Goal: Task Accomplishment & Management: Manage account settings

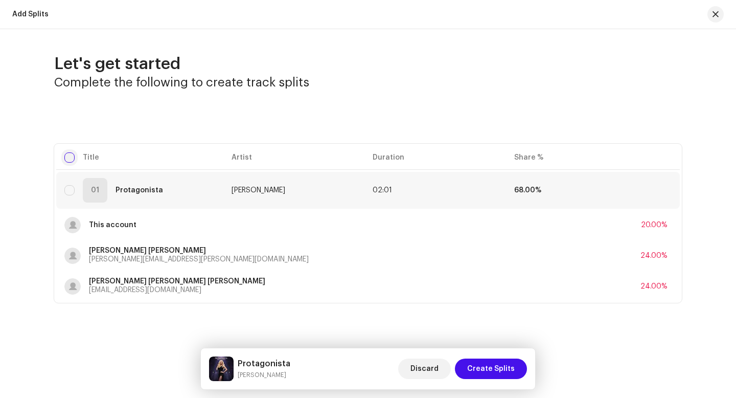
click at [71, 157] on input "checkbox" at bounding box center [69, 157] width 10 height 10
checkbox input "true"
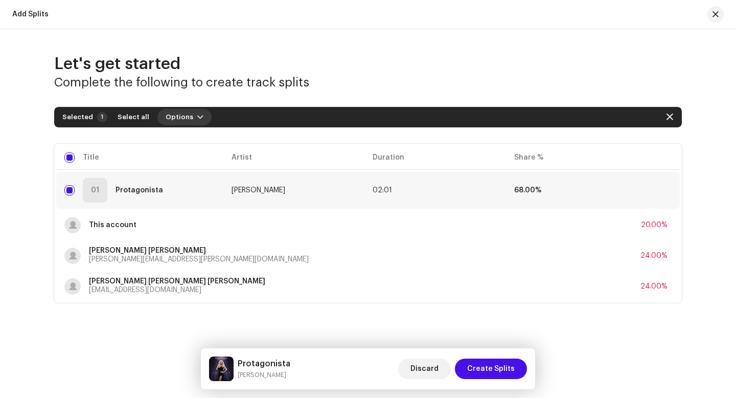
click at [186, 117] on button "Options" at bounding box center [184, 117] width 54 height 16
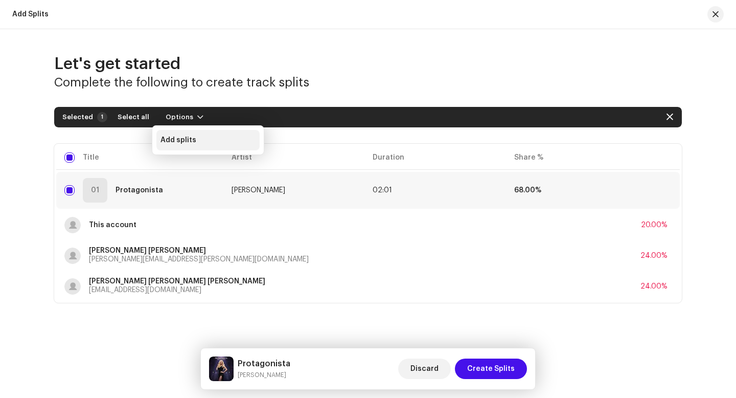
click at [195, 137] on div "Add splits" at bounding box center [208, 140] width 95 height 8
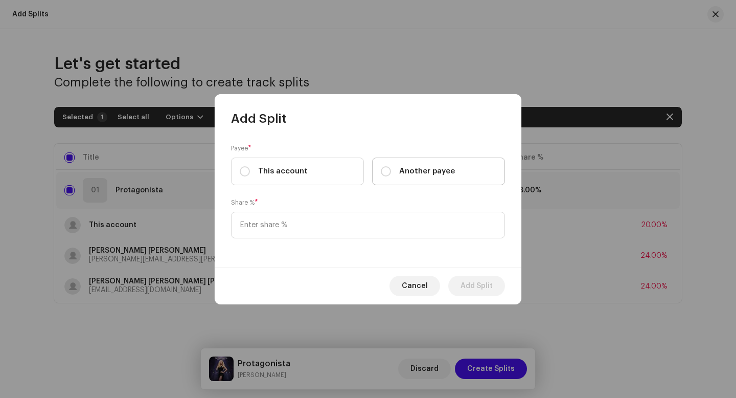
click at [377, 172] on label "Another payee" at bounding box center [438, 171] width 133 height 28
click at [381, 172] on input "Another payee" at bounding box center [386, 171] width 10 height 10
radio input "true"
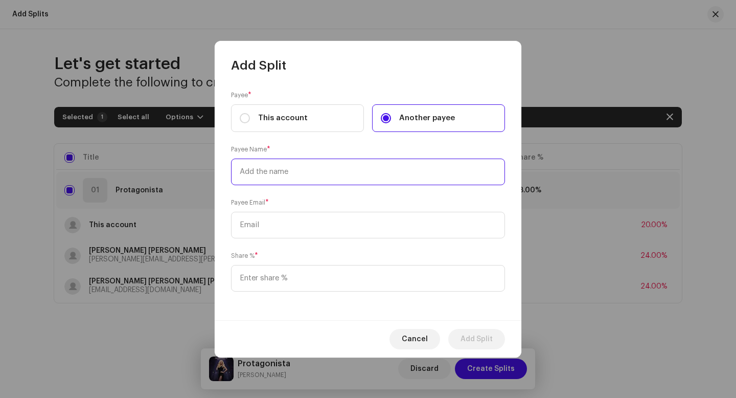
click at [395, 174] on input "text" at bounding box center [368, 172] width 274 height 27
type input "A"
type input "1988 Records"
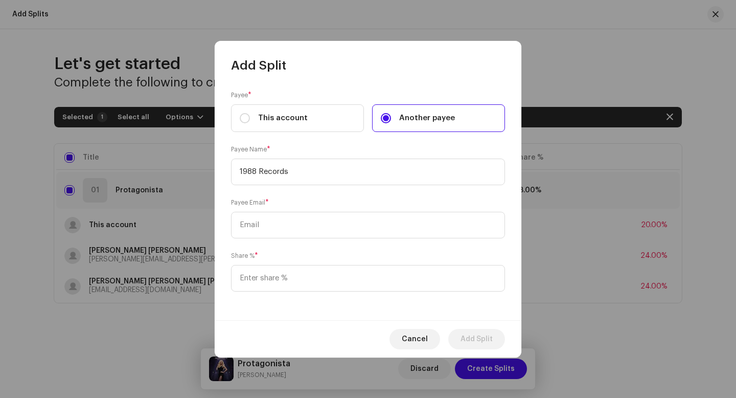
click at [385, 208] on div "Payee Email *" at bounding box center [368, 217] width 274 height 41
click at [380, 220] on input "text" at bounding box center [368, 225] width 274 height 27
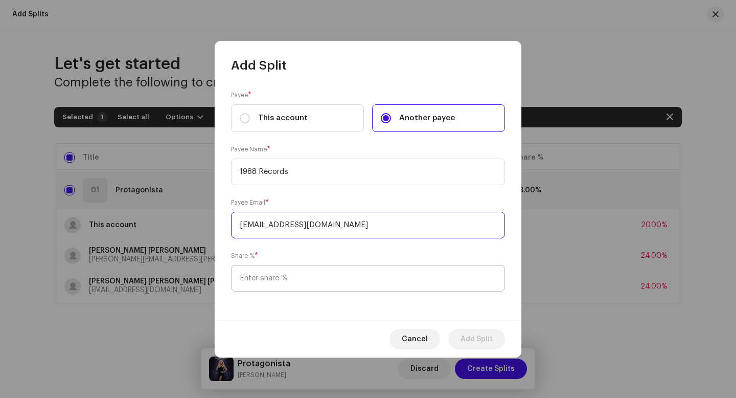
type input "[EMAIL_ADDRESS][DOMAIN_NAME]"
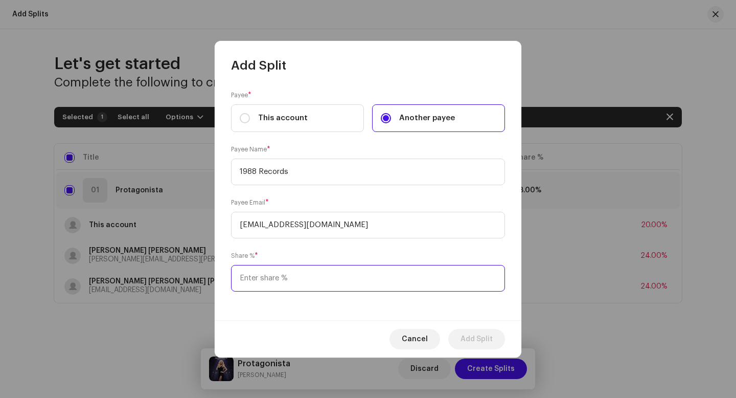
click at [378, 273] on input at bounding box center [368, 278] width 274 height 27
type input "32.00"
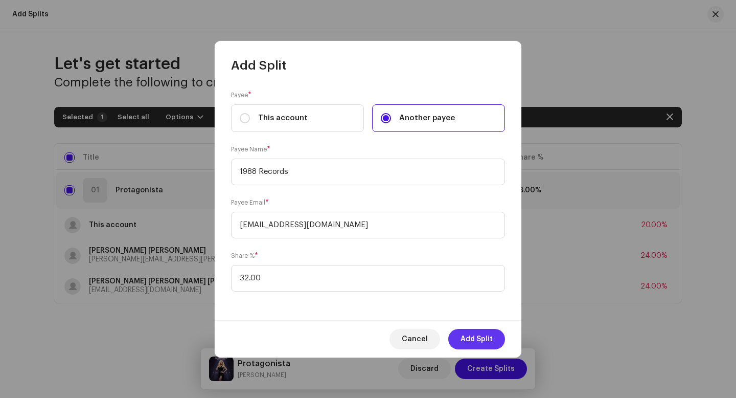
click at [496, 338] on button "Add Split" at bounding box center [476, 339] width 57 height 20
checkbox input "false"
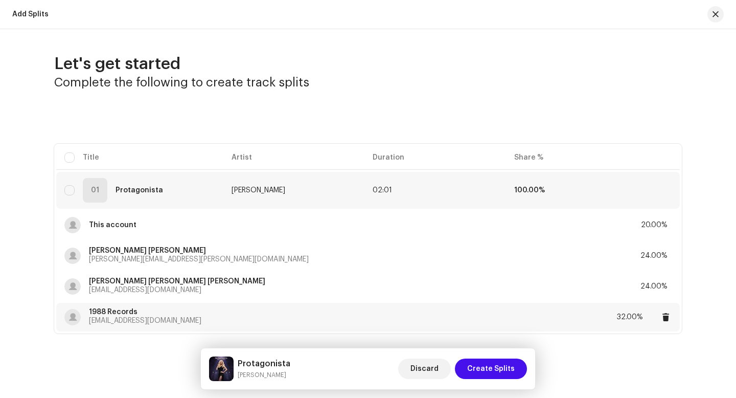
scroll to position [15, 0]
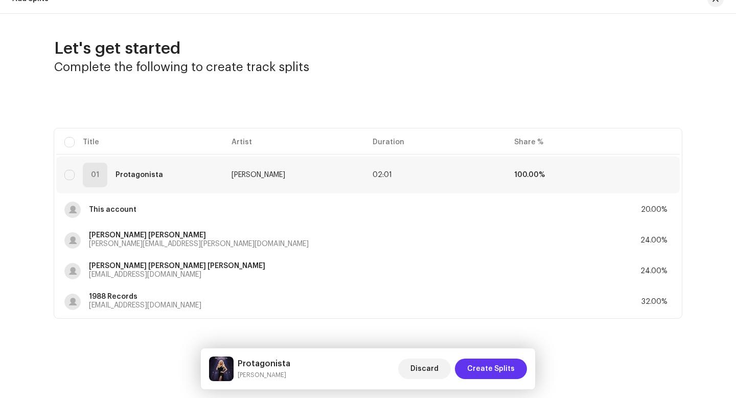
click at [501, 372] on span "Create Splits" at bounding box center [491, 368] width 48 height 20
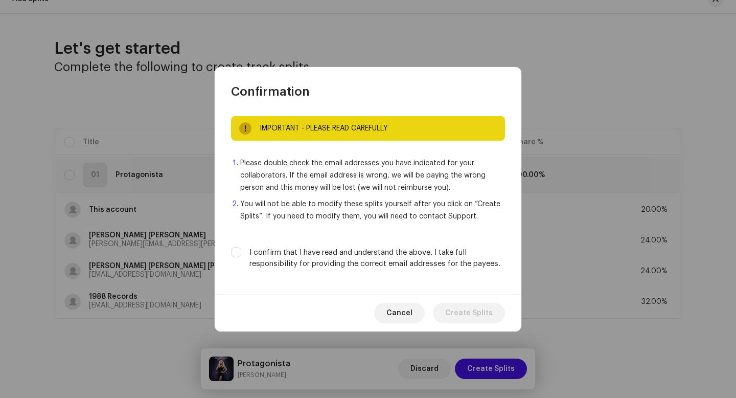
click at [392, 254] on label "I confirm that I have read and understand the above. I take full responsibility…" at bounding box center [378, 258] width 256 height 22
click at [241, 254] on input "I confirm that I have read and understand the above. I take full responsibility…" at bounding box center [236, 252] width 10 height 10
checkbox input "true"
click at [475, 310] on span "Create Splits" at bounding box center [469, 313] width 48 height 20
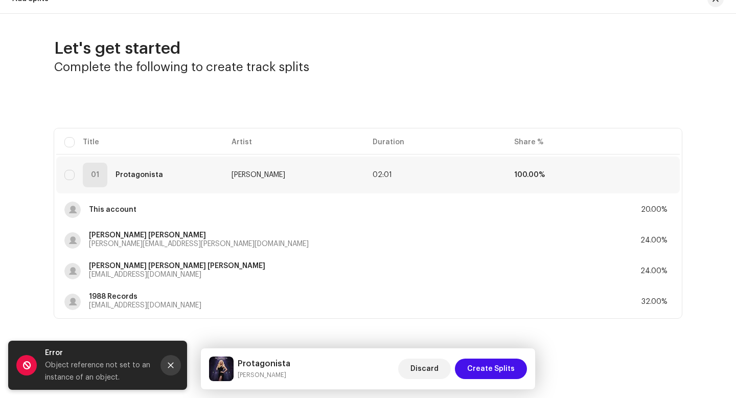
click at [169, 364] on icon "Close" at bounding box center [170, 365] width 7 height 7
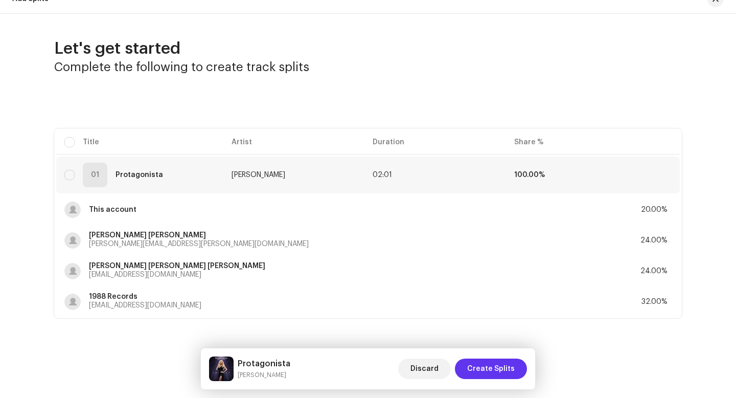
click at [497, 365] on span "Create Splits" at bounding box center [491, 368] width 48 height 20
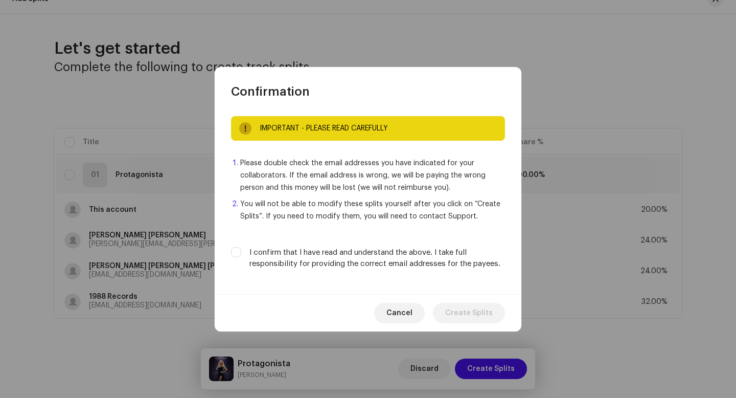
click at [409, 269] on div "IMPORTANT - PLEASE READ CAREFULLY Please double check the email addresses you h…" at bounding box center [368, 197] width 307 height 194
click at [409, 253] on label "I confirm that I have read and understand the above. I take full responsibility…" at bounding box center [378, 258] width 256 height 22
click at [241, 253] on input "I confirm that I have read and understand the above. I take full responsibility…" at bounding box center [236, 252] width 10 height 10
checkbox input "true"
click at [472, 319] on span "Create Splits" at bounding box center [469, 313] width 48 height 20
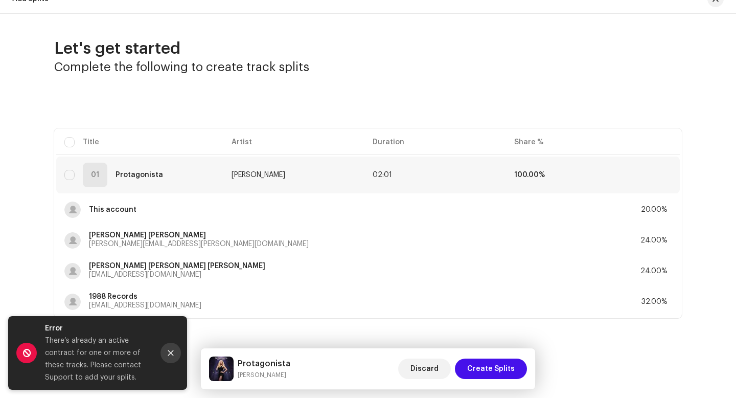
click at [172, 344] on button "Close" at bounding box center [171, 353] width 20 height 20
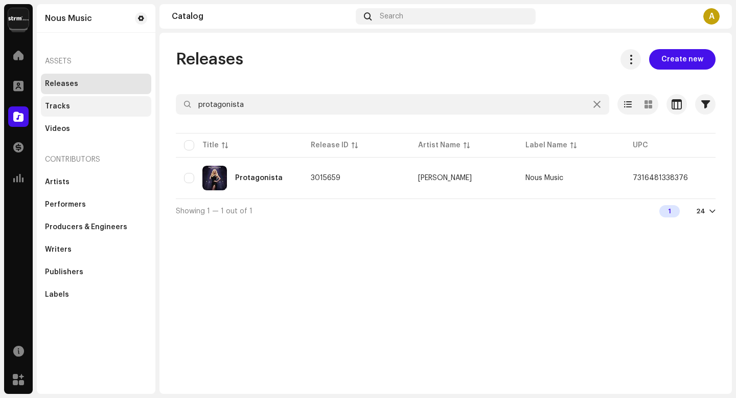
click at [108, 108] on div "Tracks" at bounding box center [96, 106] width 102 height 8
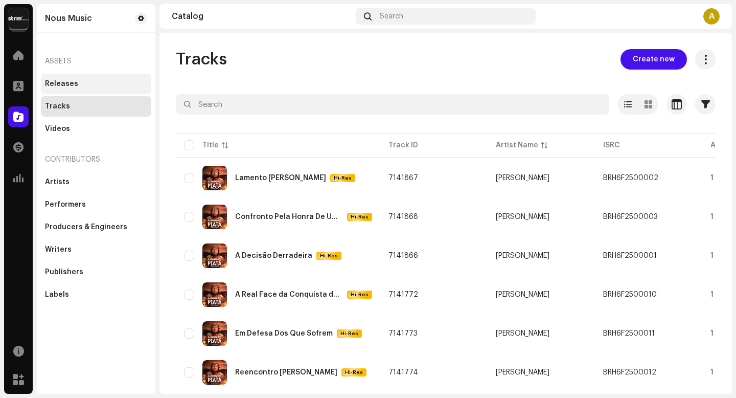
click at [106, 77] on div "Releases" at bounding box center [96, 84] width 110 height 20
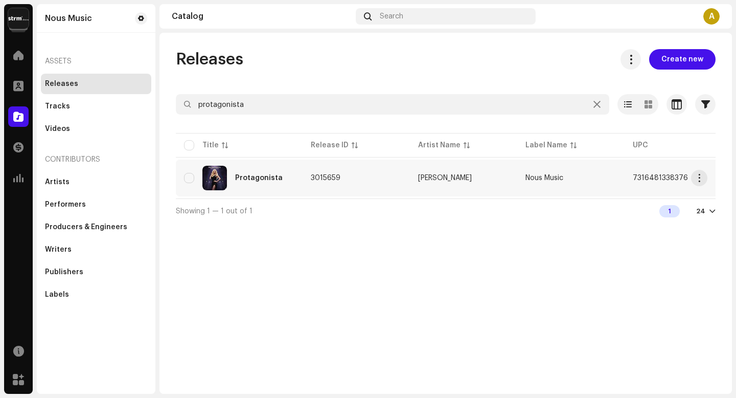
click at [241, 179] on div "Protagonista" at bounding box center [259, 177] width 48 height 7
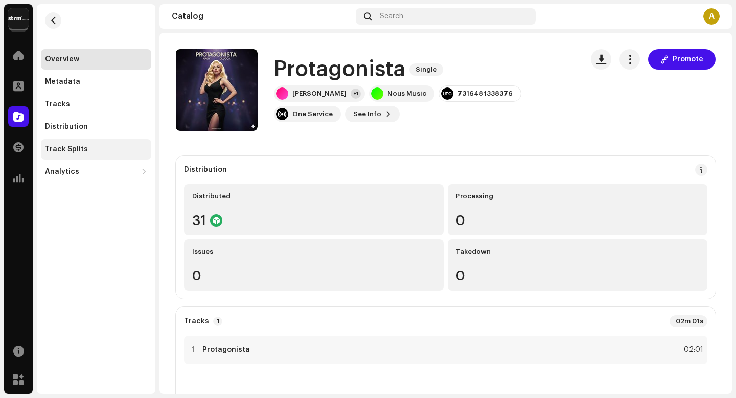
click at [93, 139] on div "Track Splits" at bounding box center [96, 149] width 110 height 20
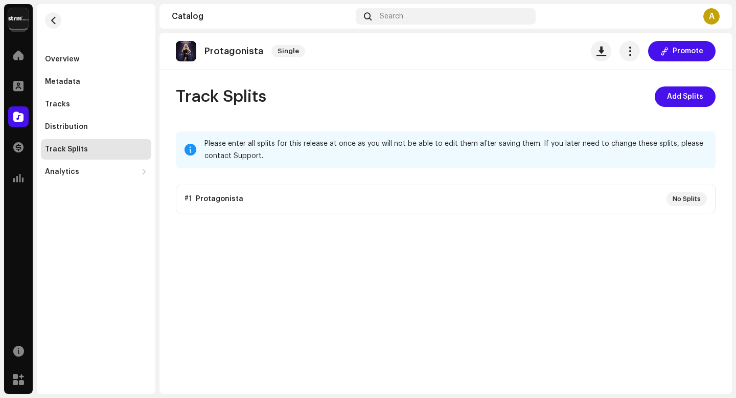
click at [391, 194] on p-accordion "#1 Protagonista No Splits" at bounding box center [446, 199] width 540 height 29
click at [686, 201] on p-accordion "#1 Protagonista No Splits" at bounding box center [446, 199] width 540 height 29
click at [690, 94] on span "Add Splits" at bounding box center [685, 96] width 36 height 20
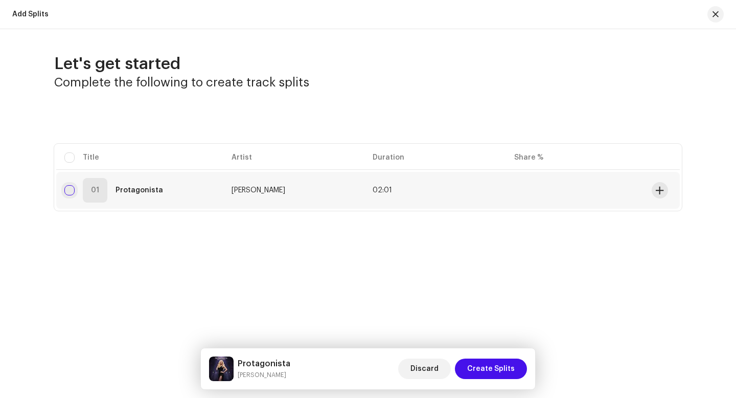
click at [65, 189] on input "checkbox" at bounding box center [69, 190] width 10 height 10
checkbox input "true"
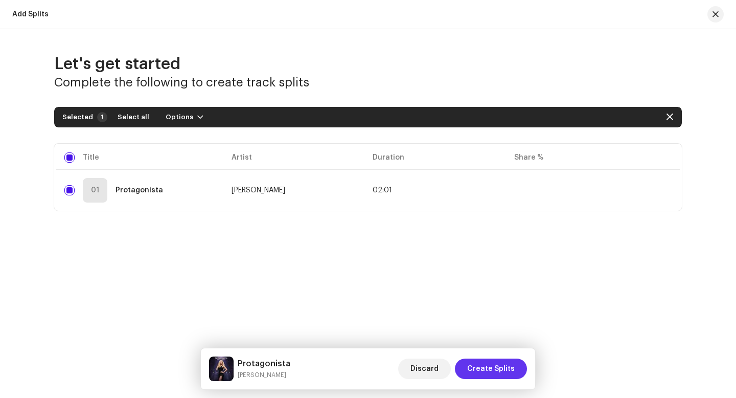
click at [505, 363] on span "Create Splits" at bounding box center [491, 368] width 48 height 20
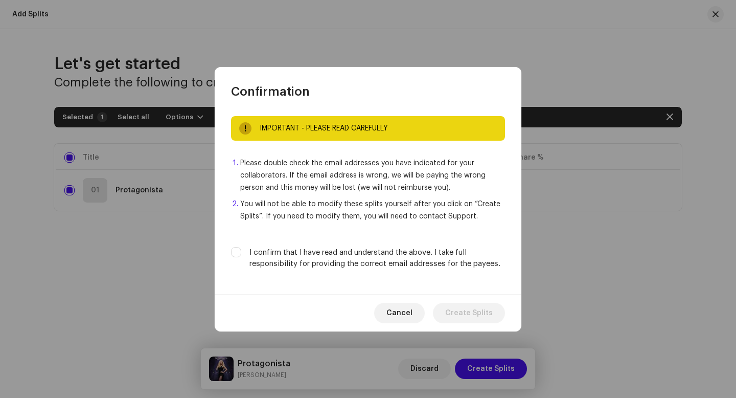
click at [428, 250] on label "I confirm that I have read and understand the above. I take full responsibility…" at bounding box center [378, 258] width 256 height 22
click at [241, 250] on input "I confirm that I have read and understand the above. I take full responsibility…" at bounding box center [236, 252] width 10 height 10
checkbox input "true"
click at [467, 306] on span "Create Splits" at bounding box center [469, 313] width 48 height 20
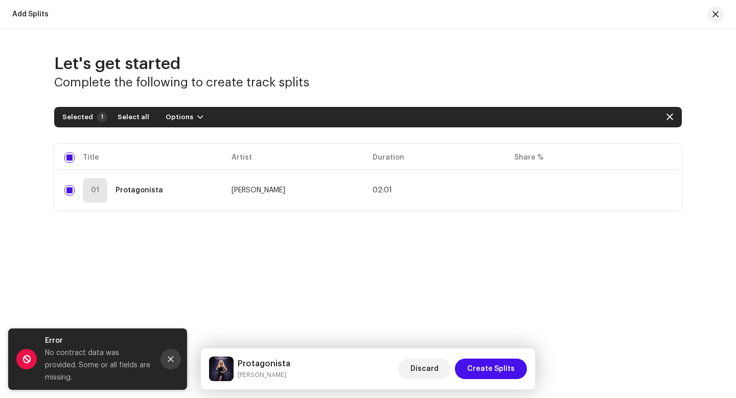
click at [172, 362] on icon "Close" at bounding box center [171, 359] width 6 height 6
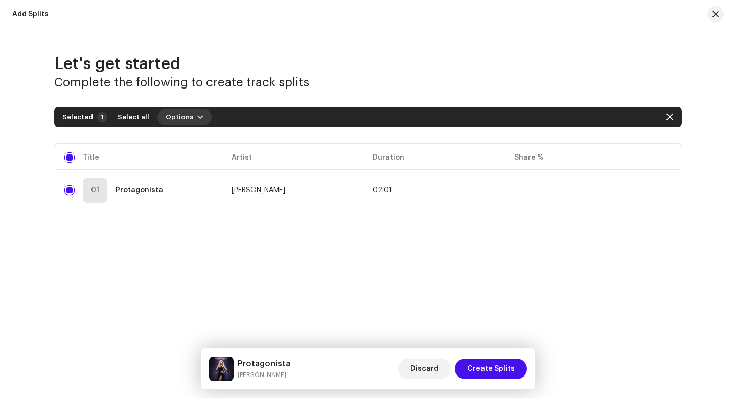
click at [185, 119] on span "Options" at bounding box center [180, 117] width 28 height 20
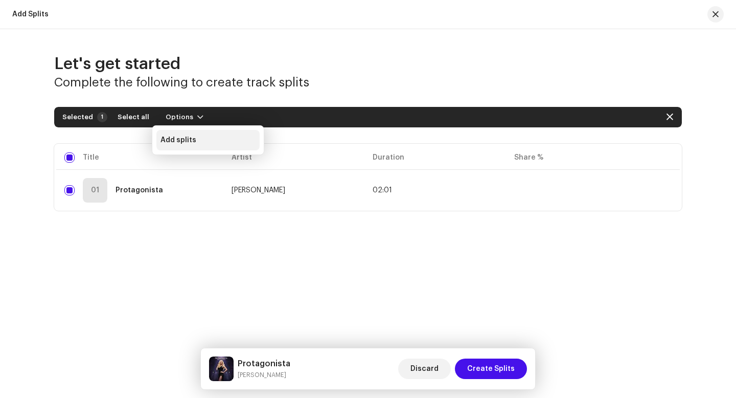
click at [183, 138] on span "Add splits" at bounding box center [179, 140] width 36 height 8
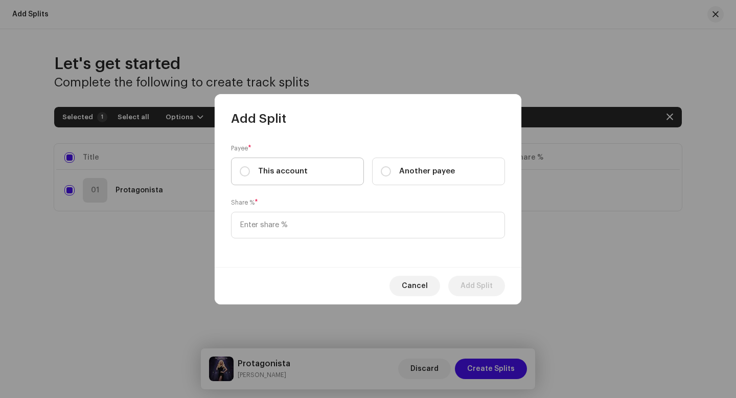
click at [324, 175] on label "This account" at bounding box center [297, 171] width 133 height 28
click at [250, 175] on input "This account" at bounding box center [245, 171] width 10 height 10
radio input "true"
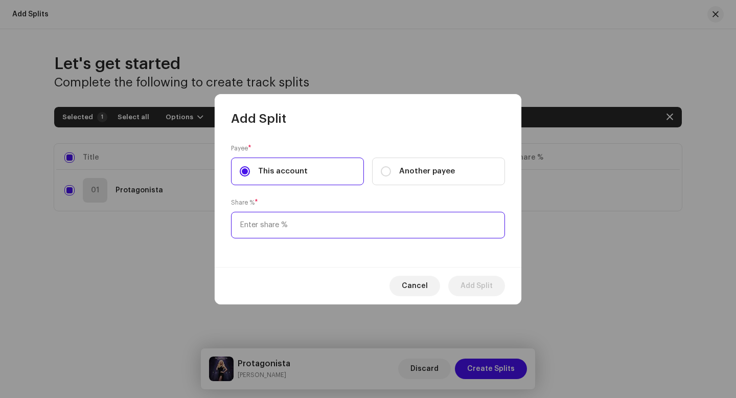
click at [327, 215] on input at bounding box center [368, 225] width 274 height 27
type input "20.00"
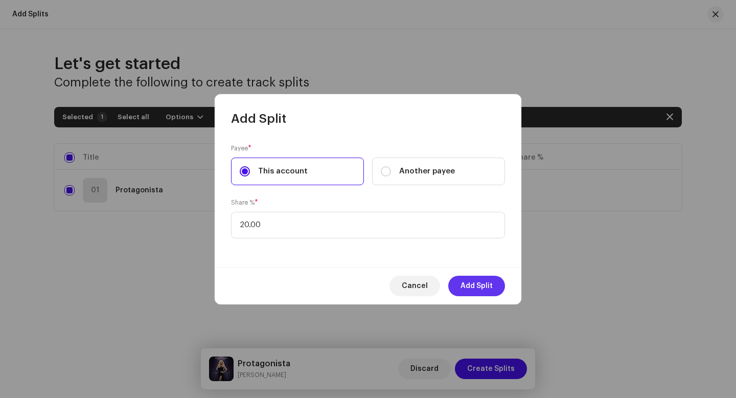
click at [477, 288] on span "Add Split" at bounding box center [477, 286] width 32 height 20
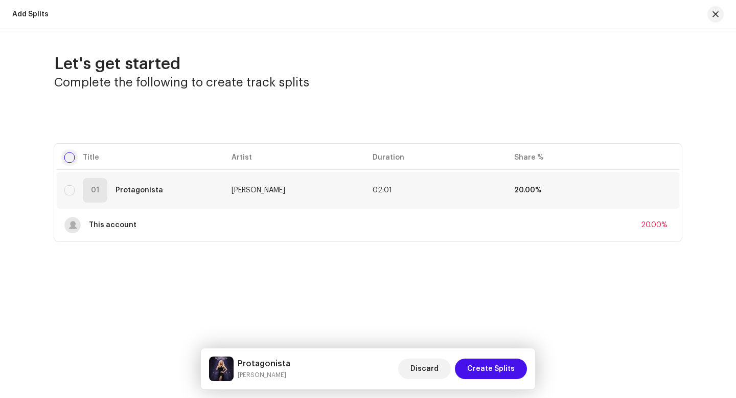
click at [71, 155] on input "checkbox" at bounding box center [69, 157] width 10 height 10
checkbox input "true"
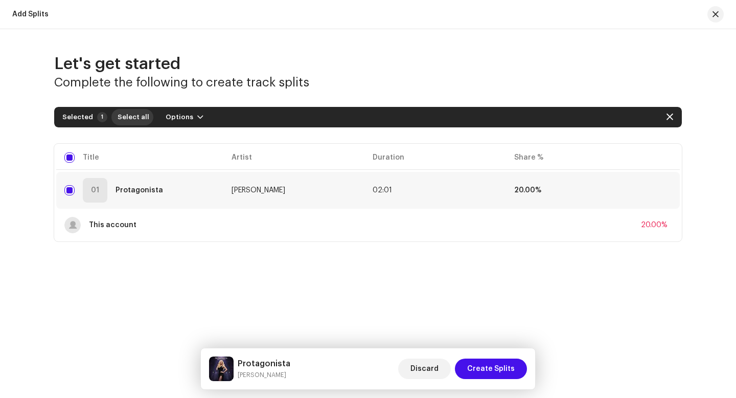
click at [146, 117] on button "Select all" at bounding box center [132, 117] width 42 height 16
click at [178, 118] on span "Options" at bounding box center [180, 117] width 28 height 20
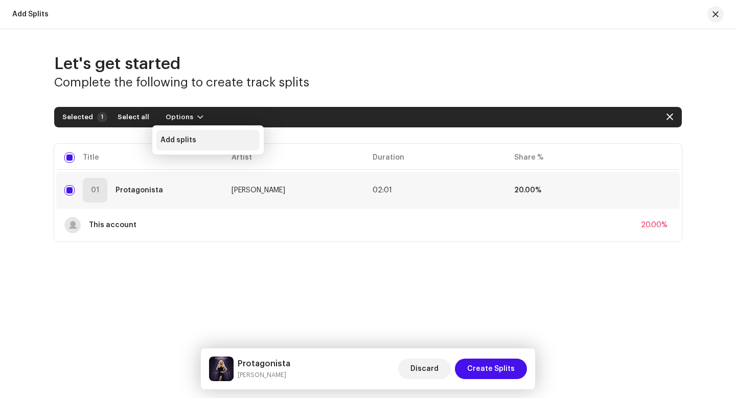
click at [186, 138] on span "Add splits" at bounding box center [179, 140] width 36 height 8
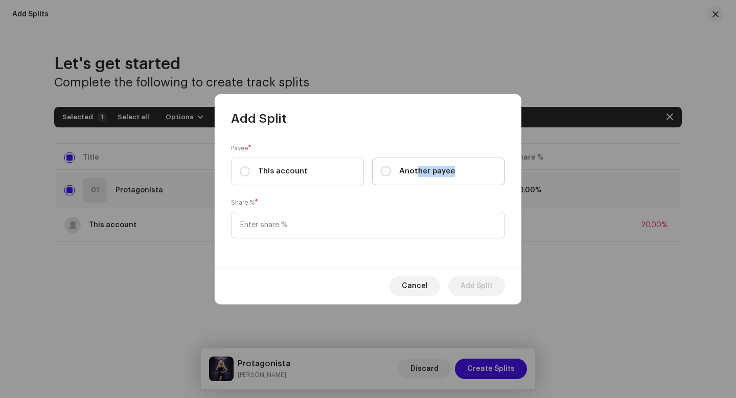
click at [417, 176] on label "Another payee" at bounding box center [438, 171] width 133 height 28
click at [386, 169] on input "Another payee" at bounding box center [386, 171] width 10 height 10
radio input "true"
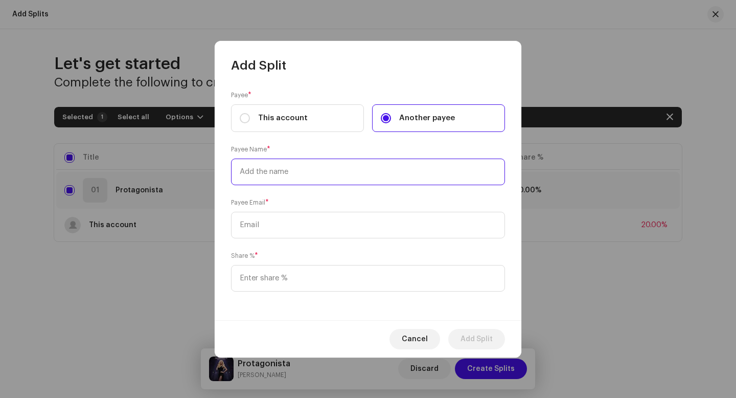
click at [364, 174] on input "text" at bounding box center [368, 172] width 274 height 27
type input "[PERSON_NAME] [PERSON_NAME]"
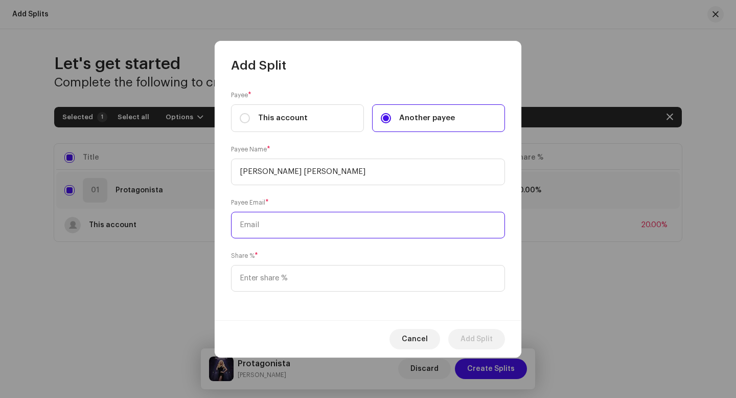
click at [379, 220] on input "text" at bounding box center [368, 225] width 274 height 27
type input "[PERSON_NAME][EMAIL_ADDRESS][PERSON_NAME][DOMAIN_NAME]"
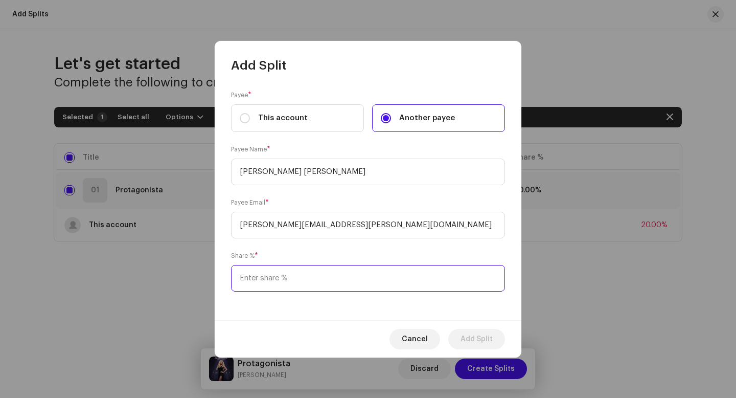
click at [392, 287] on input at bounding box center [368, 278] width 274 height 27
type input "24.00"
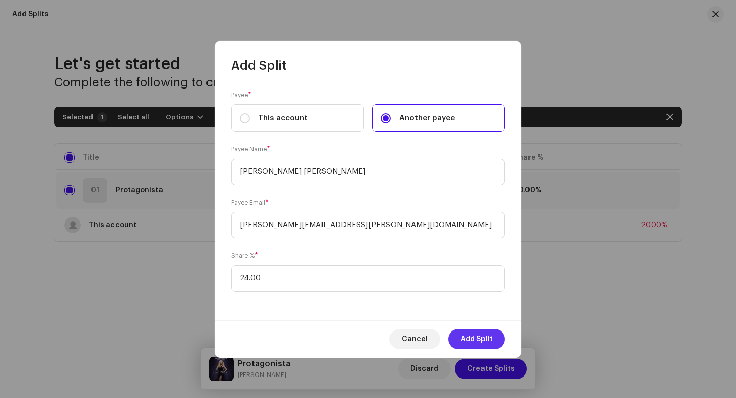
click at [493, 335] on button "Add Split" at bounding box center [476, 339] width 57 height 20
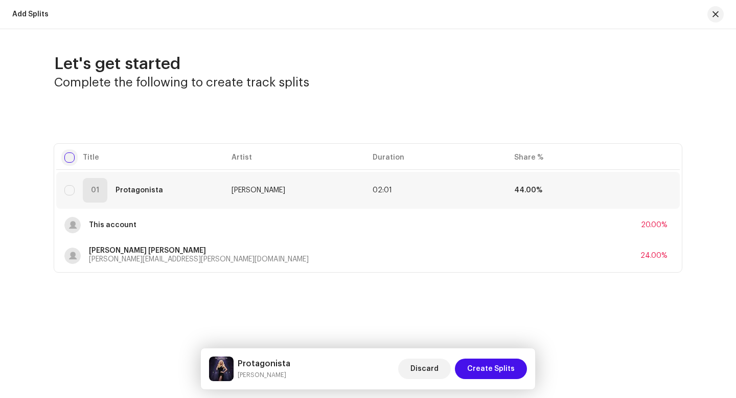
click at [68, 157] on input "checkbox" at bounding box center [69, 157] width 10 height 10
checkbox input "true"
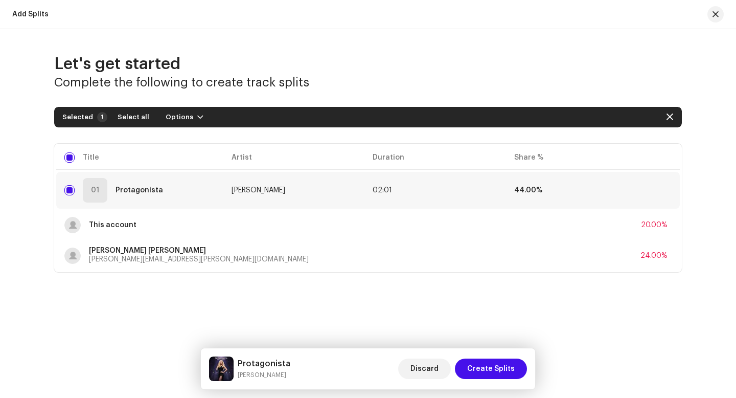
click at [183, 126] on div "Selected 1 Select all Options" at bounding box center [368, 117] width 628 height 20
click at [182, 121] on span "Options" at bounding box center [180, 117] width 28 height 20
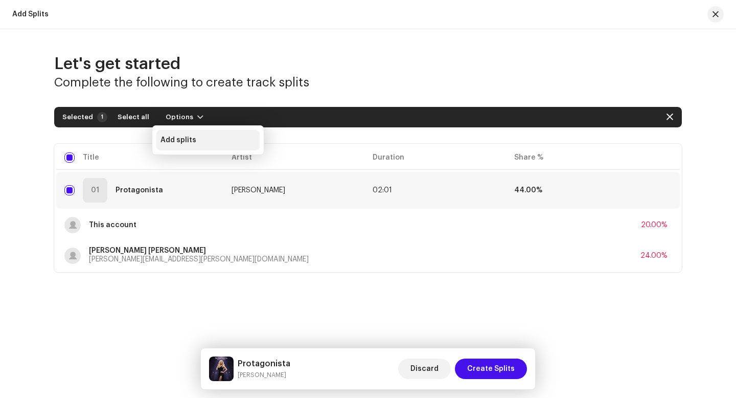
click at [194, 144] on div "Add splits" at bounding box center [208, 140] width 95 height 8
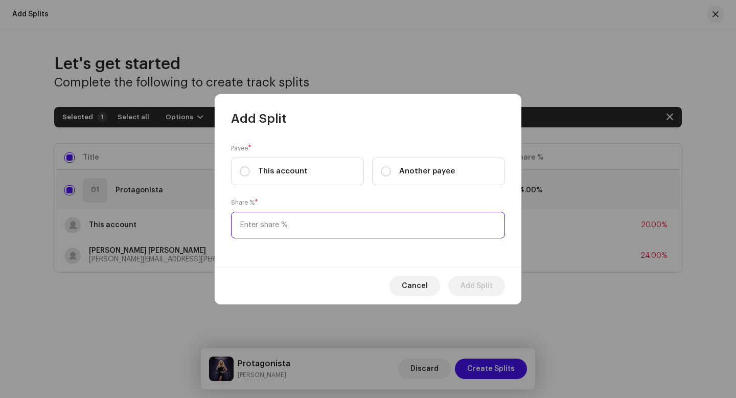
click at [298, 223] on input at bounding box center [368, 225] width 274 height 27
click at [408, 176] on label "Another payee" at bounding box center [438, 171] width 133 height 28
click at [391, 176] on input "Another payee" at bounding box center [386, 171] width 10 height 10
radio input "true"
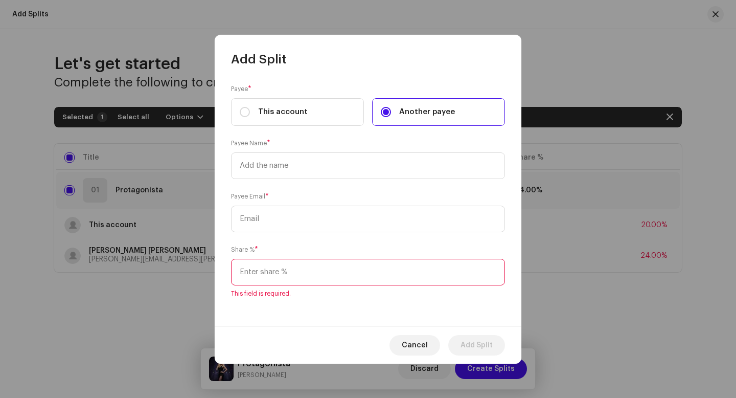
click at [300, 265] on input at bounding box center [368, 272] width 274 height 27
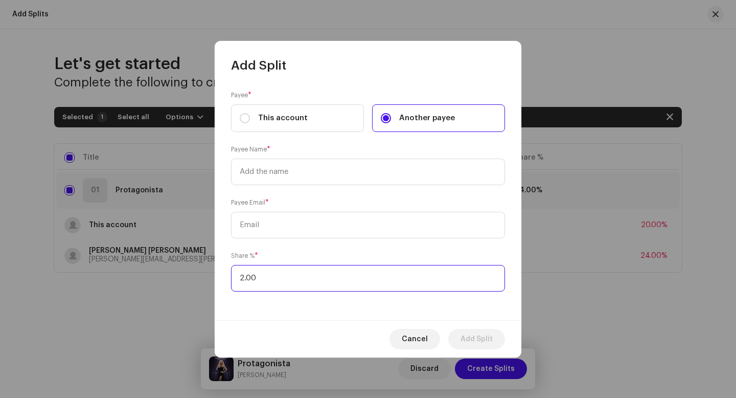
type input "24.00"
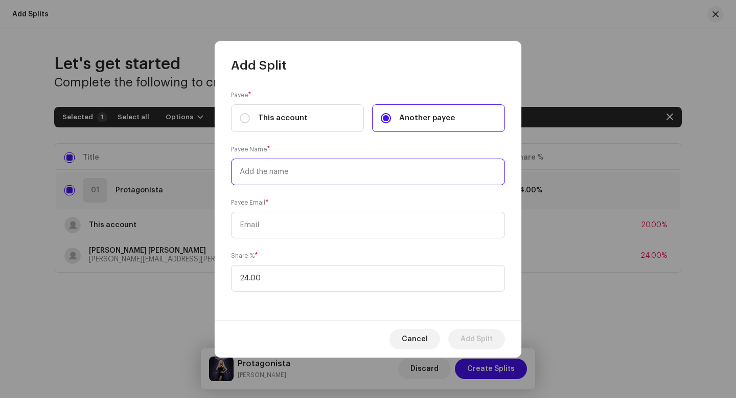
click at [340, 175] on input "text" at bounding box center [368, 172] width 274 height 27
paste input "[PERSON_NAME] [PERSON_NAME] [PERSON_NAME]"
type input "[PERSON_NAME] [PERSON_NAME] [PERSON_NAME]"
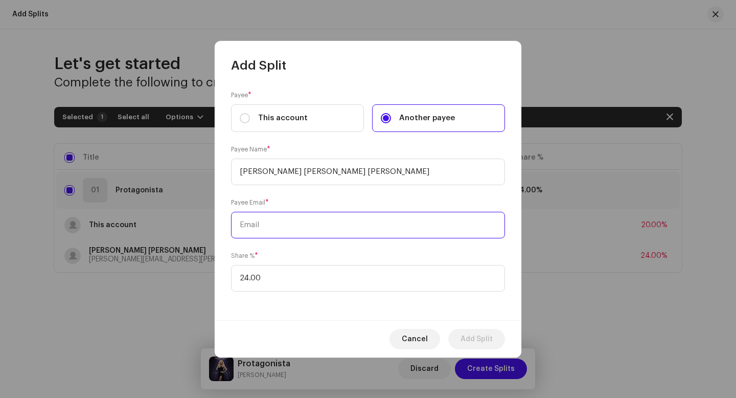
click at [322, 231] on input "text" at bounding box center [368, 225] width 274 height 27
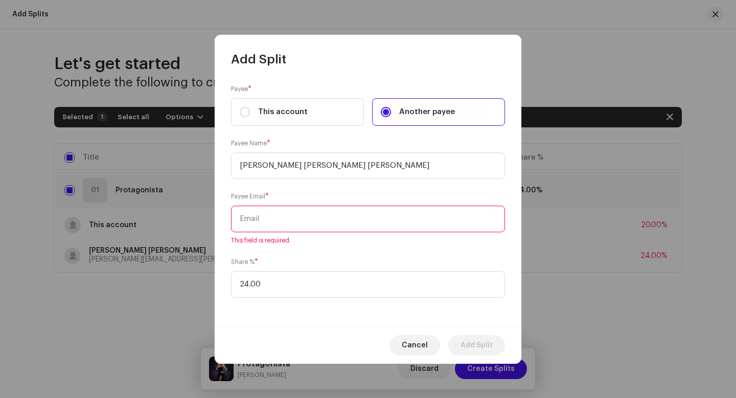
click at [415, 224] on input "text" at bounding box center [368, 219] width 274 height 27
paste input "[EMAIL_ADDRESS][DOMAIN_NAME]"
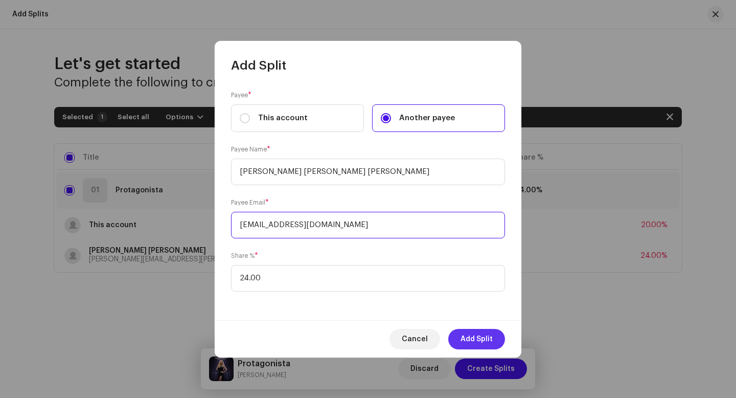
type input "[EMAIL_ADDRESS][DOMAIN_NAME]"
click at [471, 335] on span "Add Split" at bounding box center [477, 339] width 32 height 20
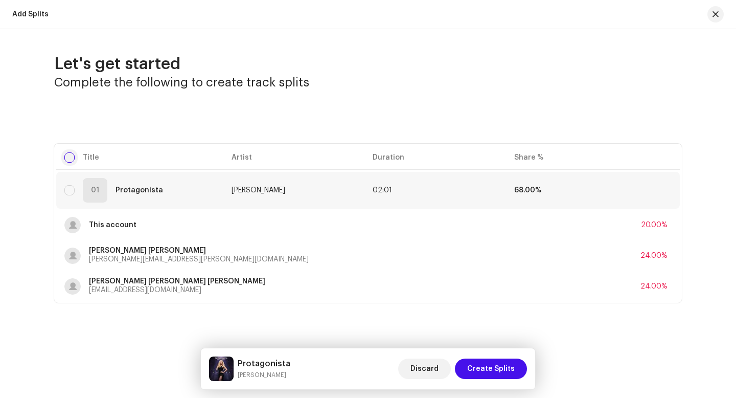
click at [66, 160] on input "checkbox" at bounding box center [69, 157] width 10 height 10
checkbox input "true"
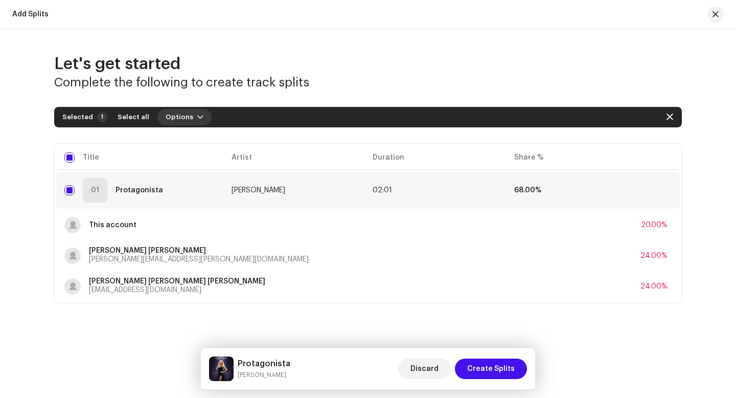
click at [176, 115] on span "Options" at bounding box center [180, 117] width 28 height 20
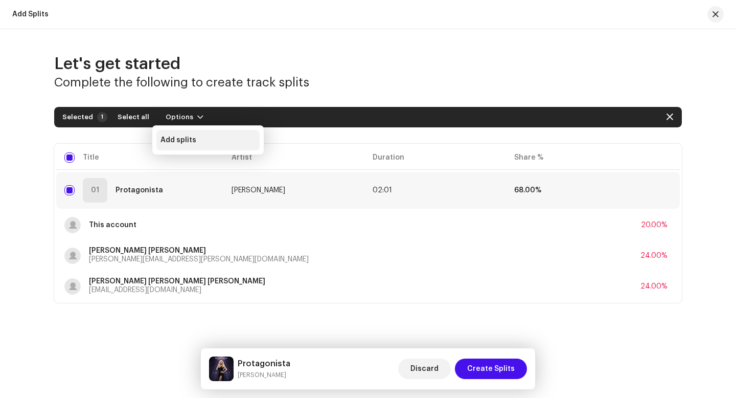
click at [183, 137] on span "Add splits" at bounding box center [179, 140] width 36 height 8
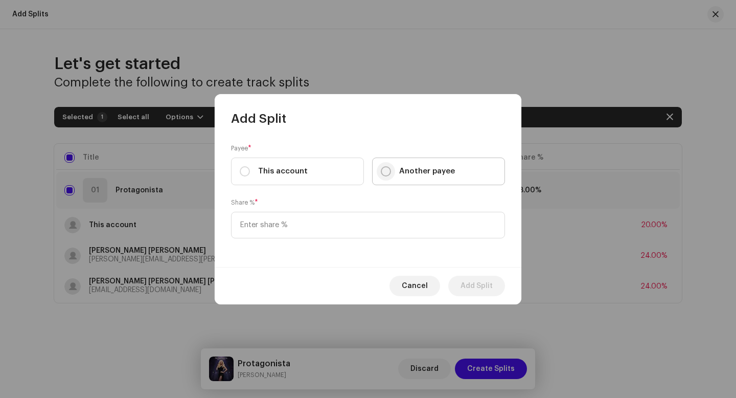
click at [389, 168] on input "Another payee" at bounding box center [386, 171] width 10 height 10
radio input "true"
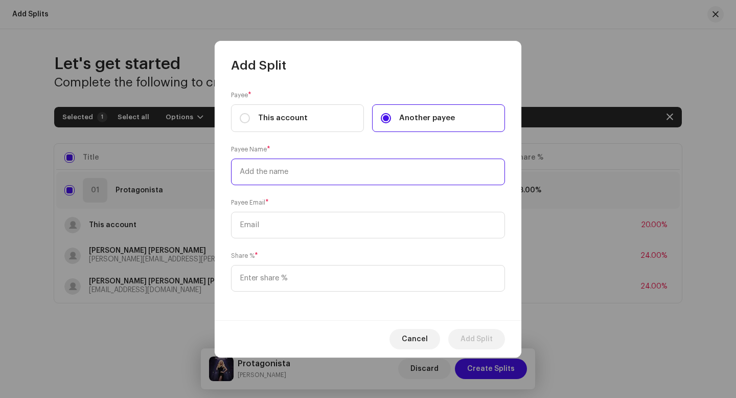
click at [378, 166] on input "text" at bounding box center [368, 172] width 274 height 27
type input "1988 Records"
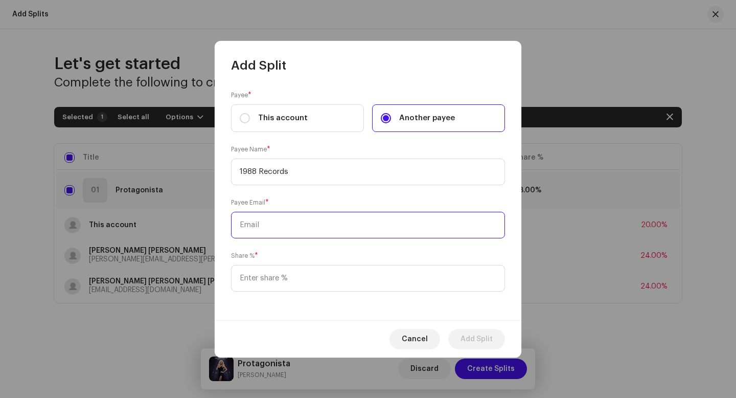
click at [382, 227] on input "text" at bounding box center [368, 225] width 274 height 27
type input "[EMAIL_ADDRESS][DOMAIN_NAME]"
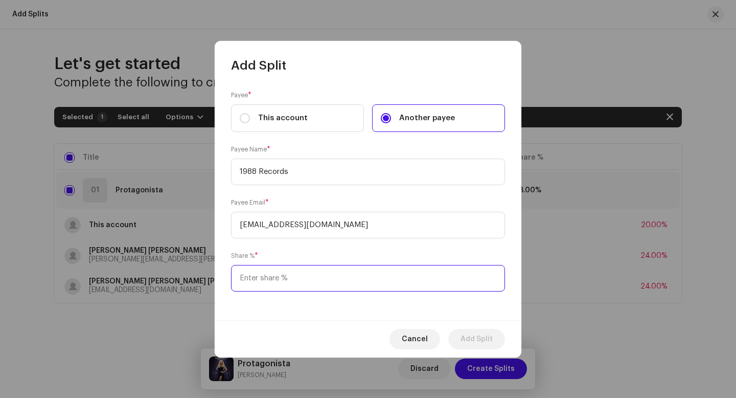
click at [369, 276] on input at bounding box center [368, 278] width 274 height 27
type input "34.00"
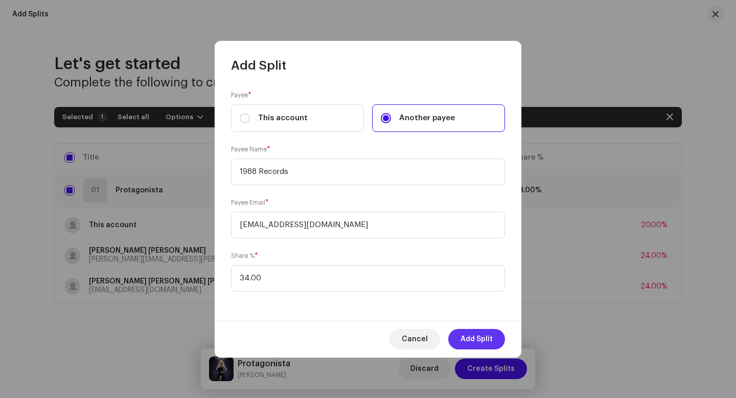
click at [494, 340] on button "Add Split" at bounding box center [476, 339] width 57 height 20
checkbox input "false"
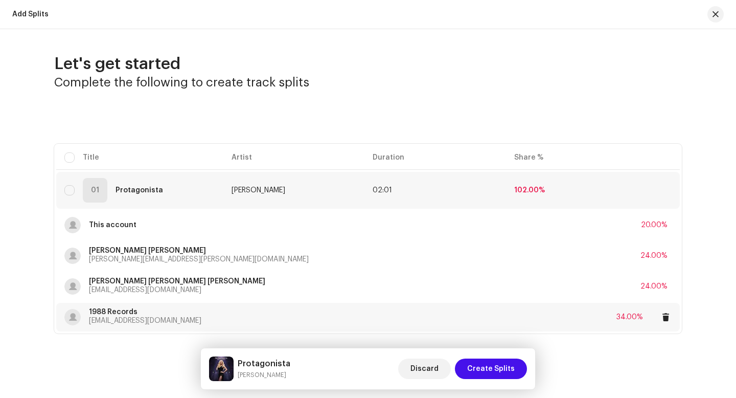
click at [636, 321] on div "34.00%" at bounding box center [644, 317] width 55 height 12
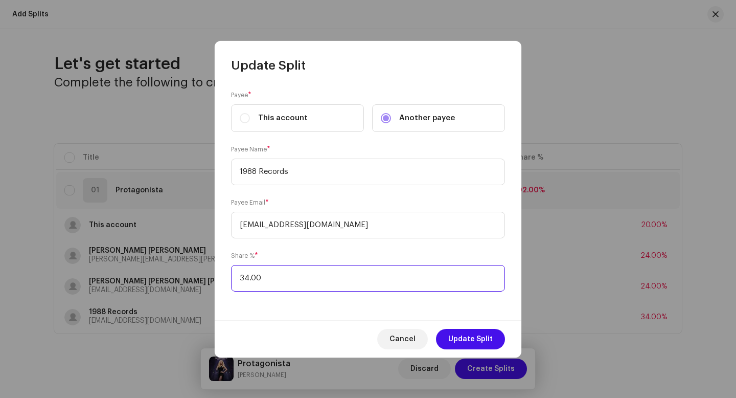
click at [246, 279] on input "34.00" at bounding box center [368, 278] width 274 height 27
type input "32.00"
click at [472, 340] on span "Update Split" at bounding box center [470, 339] width 44 height 20
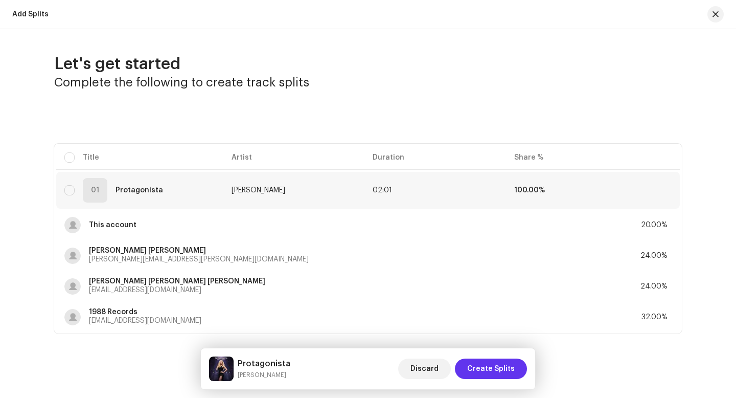
click at [492, 371] on span "Create Splits" at bounding box center [491, 368] width 48 height 20
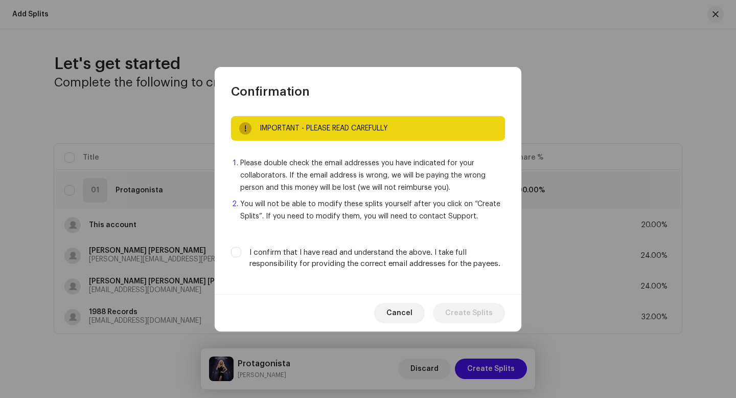
click at [424, 268] on label "I confirm that I have read and understand the above. I take full responsibility…" at bounding box center [378, 258] width 256 height 22
click at [241, 257] on input "I confirm that I have read and understand the above. I take full responsibility…" at bounding box center [236, 252] width 10 height 10
checkbox input "true"
click at [456, 316] on span "Create Splits" at bounding box center [469, 313] width 48 height 20
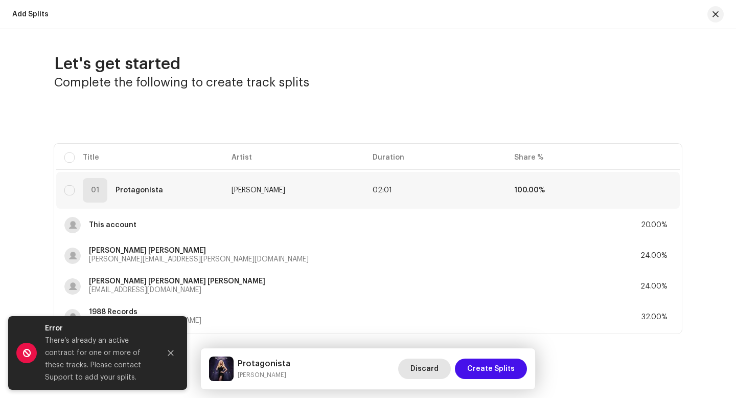
click at [447, 369] on button "Discard" at bounding box center [424, 368] width 53 height 20
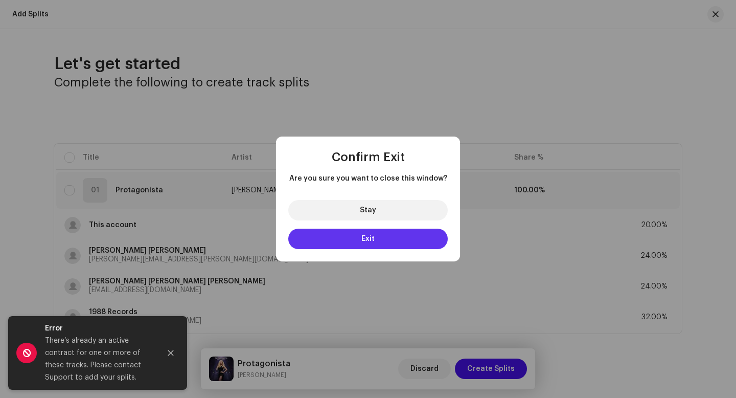
click at [422, 239] on button "Exit" at bounding box center [368, 239] width 160 height 20
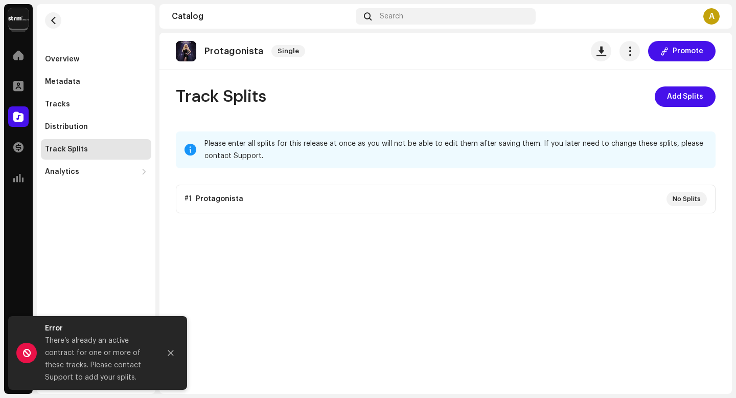
click at [220, 57] on div "Protagonista Single" at bounding box center [242, 51] width 133 height 20
click at [631, 47] on span "button" at bounding box center [630, 51] width 10 height 8
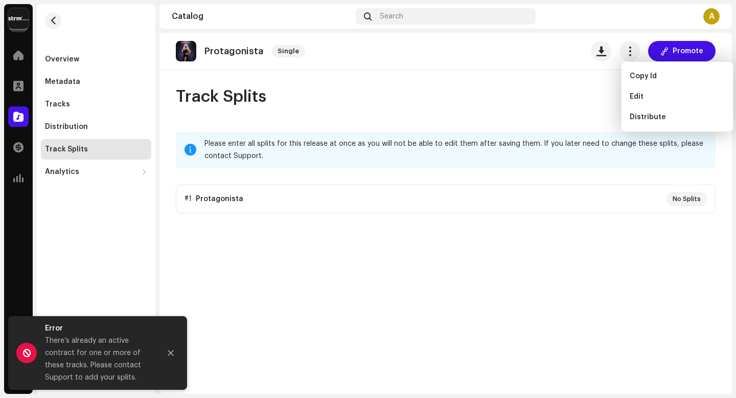
click at [574, 59] on div "Protagonista Single Promote" at bounding box center [446, 51] width 540 height 20
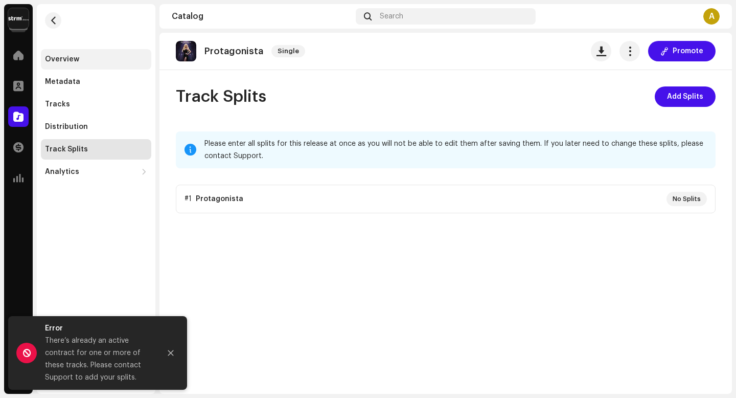
click at [80, 55] on div "Overview" at bounding box center [96, 59] width 102 height 8
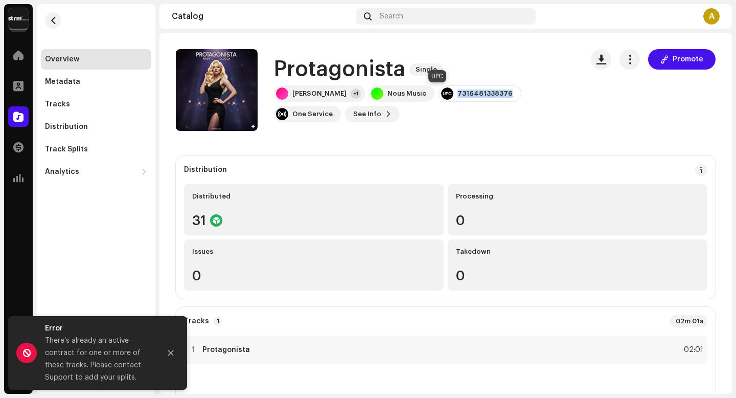
drag, startPoint x: 417, startPoint y: 91, endPoint x: 468, endPoint y: 89, distance: 51.7
click at [468, 89] on div "7316481338376" at bounding box center [480, 93] width 83 height 16
copy div "7316481338376"
click at [51, 19] on span "button" at bounding box center [54, 20] width 8 height 8
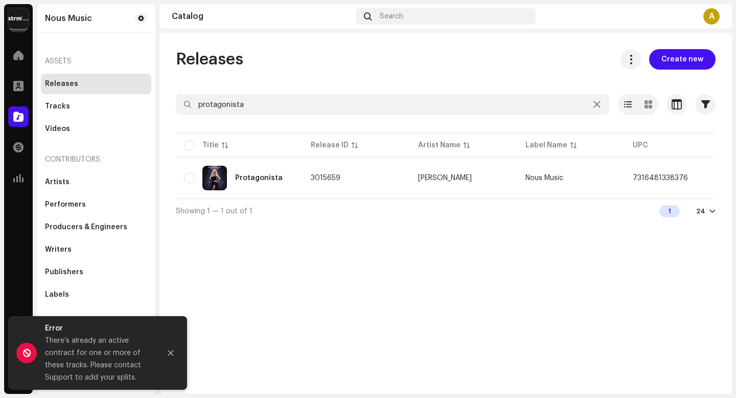
click at [98, 84] on div "Releases" at bounding box center [96, 84] width 102 height 8
